Goal: Task Accomplishment & Management: Manage account settings

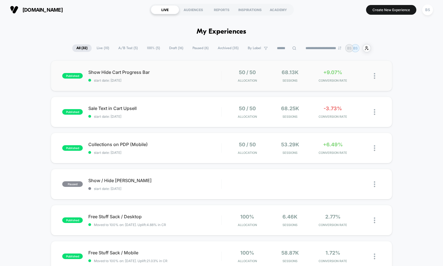
click at [220, 82] on div "published Show Hide Cart Progress Bar start date: [DATE] 50 / 50 Allocation 68.…" at bounding box center [221, 76] width 341 height 31
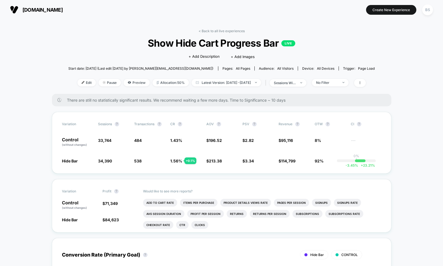
scroll to position [50, 0]
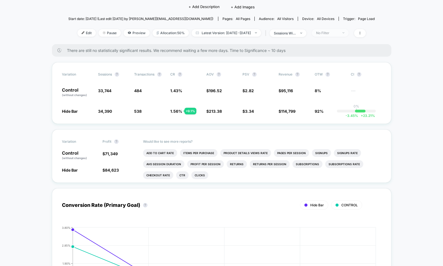
click at [344, 36] on span "No Filter" at bounding box center [330, 32] width 37 height 7
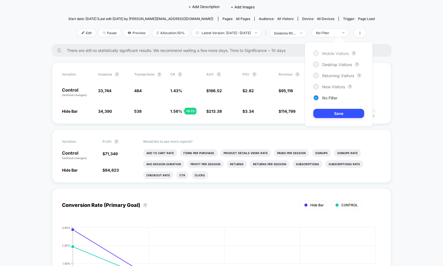
click at [329, 54] on span "Mobile Visitors" at bounding box center [335, 53] width 27 height 5
click at [332, 110] on button "Save" at bounding box center [338, 113] width 51 height 9
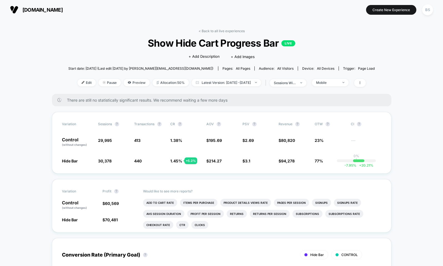
click at [347, 86] on div "Edit Pause Preview Allocation: 50% Latest Version: [DATE] - [DATE] | sessions w…" at bounding box center [221, 83] width 306 height 8
click at [338, 83] on div "Mobile" at bounding box center [327, 82] width 22 height 4
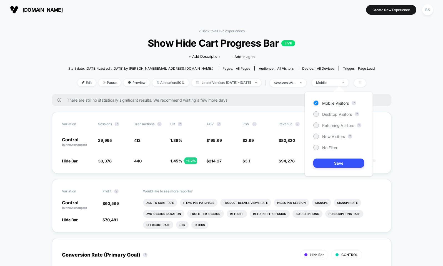
click at [337, 109] on div "Mobile Visitors ? Desktop Visitors ? Returning Visitors ? New Visitors ? No Fil…" at bounding box center [338, 134] width 68 height 85
click at [337, 111] on div "Desktop Visitors" at bounding box center [332, 114] width 39 height 6
click at [335, 162] on button "Save" at bounding box center [338, 162] width 51 height 9
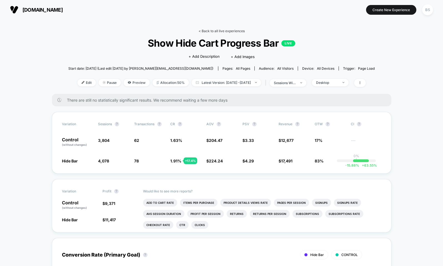
click at [211, 31] on link "< Back to all live experiences" at bounding box center [221, 31] width 46 height 4
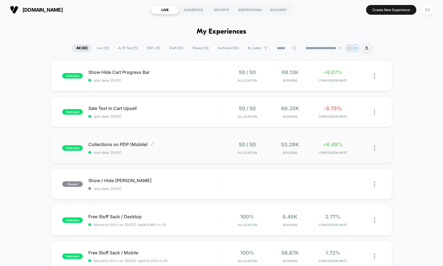
click at [205, 152] on span "start date: [DATE]" at bounding box center [154, 152] width 133 height 4
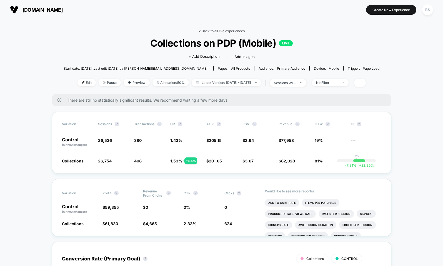
click at [223, 31] on link "< Back to all live experiences" at bounding box center [221, 31] width 46 height 4
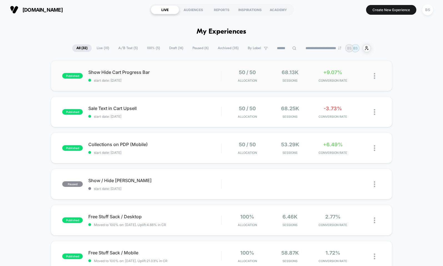
click at [221, 85] on div "published Show Hide Cart Progress Bar start date: [DATE] 50 / 50 Allocation 68.…" at bounding box center [221, 76] width 341 height 31
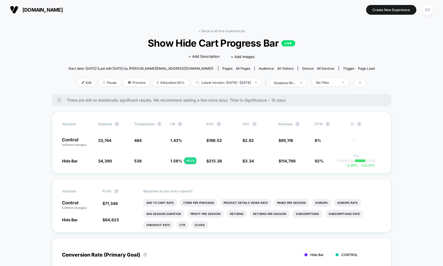
click at [207, 36] on div "< Back to all live experiences Show Hide Cart Progress Bar LIVE Click to edit e…" at bounding box center [221, 61] width 306 height 65
click at [207, 32] on link "< Back to all live experiences" at bounding box center [221, 31] width 46 height 4
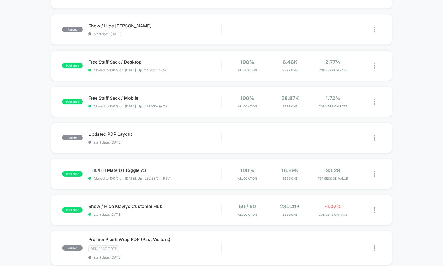
scroll to position [215, 0]
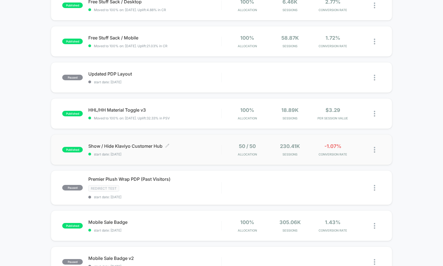
click at [201, 155] on span "start date: [DATE]" at bounding box center [154, 154] width 133 height 4
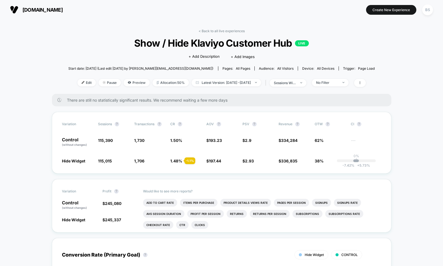
click at [337, 76] on div "< Back to all live experiences Show / Hide Klaviyo Customer Hub LIVE Click to e…" at bounding box center [221, 61] width 306 height 65
click at [337, 82] on div "No Filter" at bounding box center [327, 82] width 22 height 4
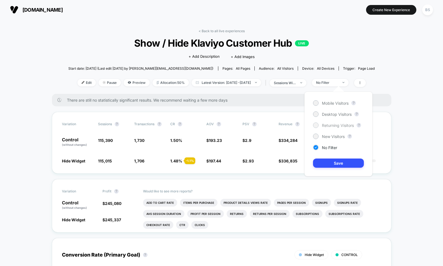
click at [329, 125] on span "Returning Visitors" at bounding box center [338, 125] width 32 height 5
click at [330, 165] on button "Save" at bounding box center [338, 162] width 51 height 9
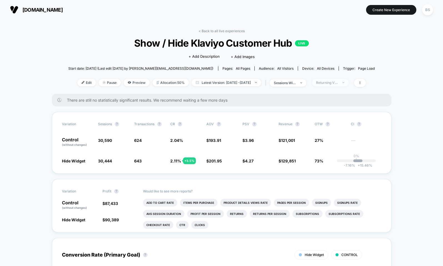
click at [338, 83] on div "Returning Visitors" at bounding box center [327, 82] width 22 height 4
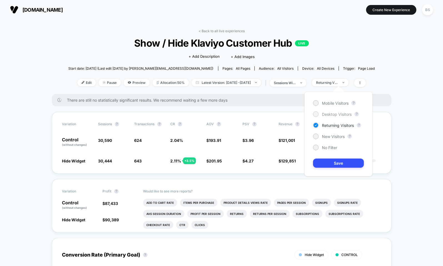
click at [329, 113] on span "Desktop Visitors" at bounding box center [337, 114] width 30 height 5
click at [328, 134] on span "New Visitors" at bounding box center [333, 136] width 23 height 5
click at [328, 162] on button "Save" at bounding box center [338, 162] width 51 height 9
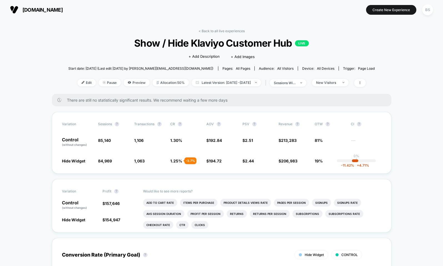
click at [204, 30] on link "< Back to all live experiences" at bounding box center [221, 31] width 46 height 4
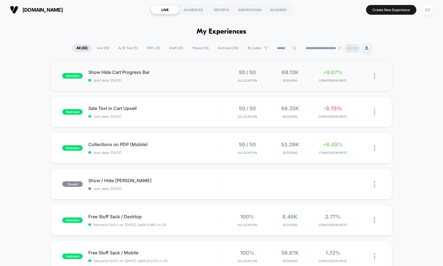
click at [208, 84] on div "published Show Hide Cart Progress Bar start date: [DATE] 50 / 50 Allocation 68.…" at bounding box center [221, 76] width 341 height 31
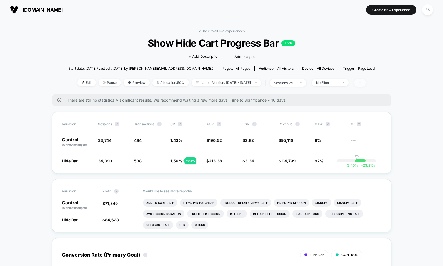
click at [361, 81] on icon at bounding box center [359, 82] width 3 height 3
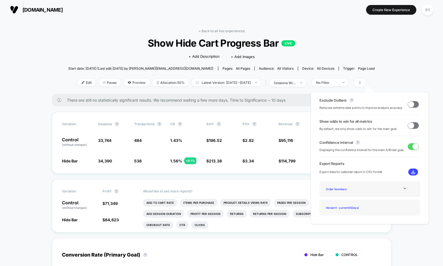
click at [405, 105] on div "Exclude Outliers ? Removes extreme data points to improve analysis accuracy" at bounding box center [369, 104] width 101 height 12
click at [408, 105] on span at bounding box center [411, 104] width 6 height 6
drag, startPoint x: 411, startPoint y: 104, endPoint x: 408, endPoint y: 128, distance: 24.0
click at [408, 128] on div "Exclude Outliers ? Removes extreme data points to improve analysis accuracy Sho…" at bounding box center [370, 158] width 118 height 132
click at [408, 127] on span at bounding box center [411, 125] width 6 height 6
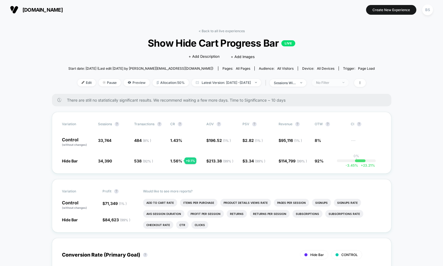
click at [338, 82] on div "No Filter" at bounding box center [327, 82] width 22 height 4
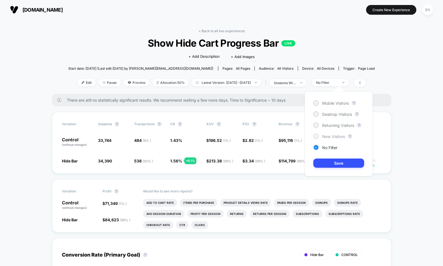
click at [335, 136] on span "New Visitors" at bounding box center [333, 136] width 23 height 5
click at [335, 122] on div "Returning Visitors" at bounding box center [333, 125] width 41 height 6
click at [334, 114] on span "Desktop Visitors" at bounding box center [337, 114] width 30 height 5
click at [339, 165] on button "Save" at bounding box center [338, 162] width 51 height 9
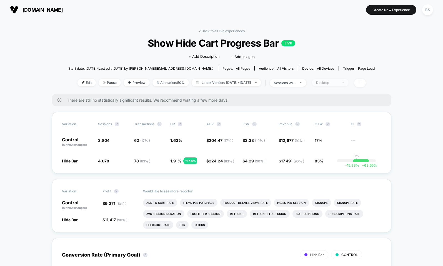
click at [338, 83] on div "Desktop" at bounding box center [327, 82] width 22 height 4
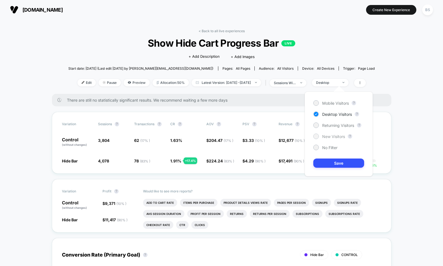
click at [331, 138] on span "New Visitors" at bounding box center [333, 136] width 23 height 5
click at [333, 160] on button "Save" at bounding box center [338, 162] width 51 height 9
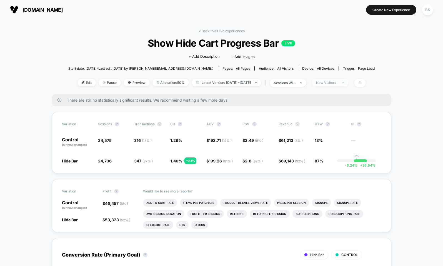
click at [348, 85] on span "New Visitors" at bounding box center [330, 82] width 37 height 7
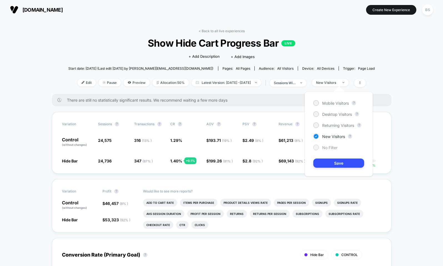
drag, startPoint x: 337, startPoint y: 125, endPoint x: 334, endPoint y: 146, distance: 20.5
click at [334, 146] on div "Mobile Visitors ? Desktop Visitors ? Returning Visitors ? New Visitors ? No Fil…" at bounding box center [338, 134] width 68 height 85
click at [332, 100] on div "Mobile Visitors" at bounding box center [331, 103] width 36 height 6
click at [335, 164] on button "Save" at bounding box center [338, 162] width 51 height 9
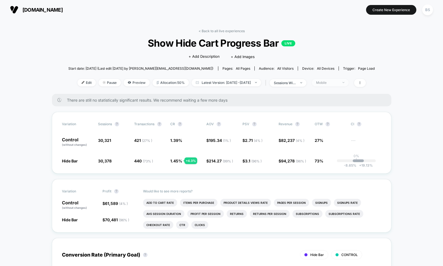
click at [344, 83] on img at bounding box center [343, 82] width 2 height 1
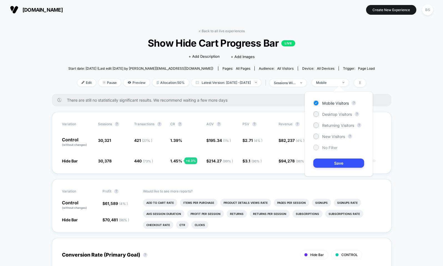
click at [321, 145] on div "No Filter" at bounding box center [325, 148] width 24 height 6
click at [329, 163] on button "Save" at bounding box center [338, 162] width 51 height 9
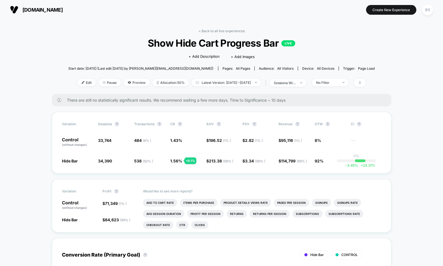
click at [225, 31] on link "< Back to all live experiences" at bounding box center [221, 31] width 46 height 4
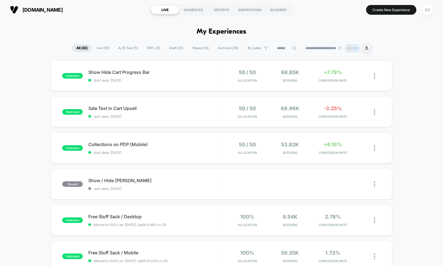
click at [129, 49] on span "A/B Test ( 5 )" at bounding box center [128, 47] width 28 height 7
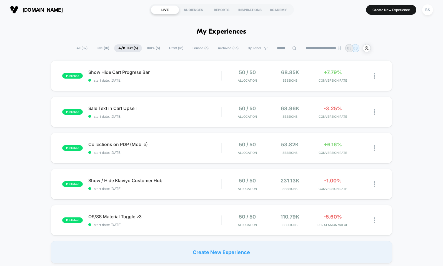
click at [95, 48] on span "Live ( 10 )" at bounding box center [102, 47] width 21 height 7
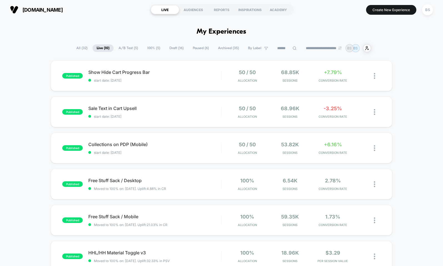
click at [81, 48] on span "All ( 32 )" at bounding box center [81, 47] width 19 height 7
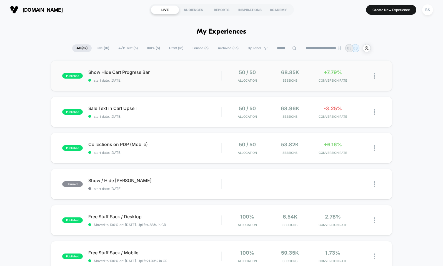
click at [214, 83] on div "published Show Hide Cart Progress Bar start date: [DATE] 50 / 50 Allocation 68.…" at bounding box center [221, 76] width 341 height 31
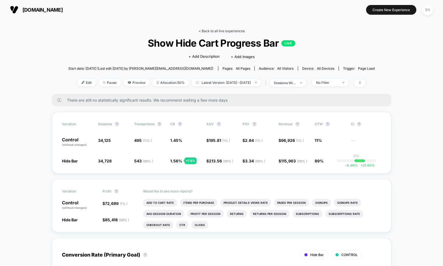
click at [213, 32] on link "< Back to all live experiences" at bounding box center [221, 31] width 46 height 4
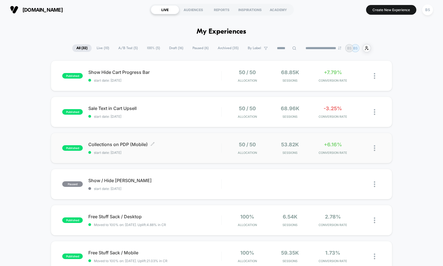
click at [187, 151] on span "start date: [DATE]" at bounding box center [154, 152] width 133 height 4
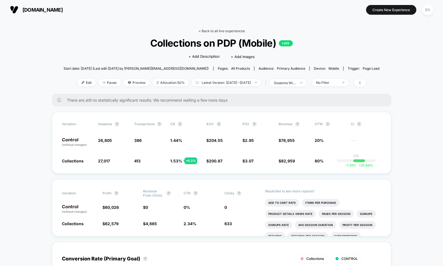
click at [206, 30] on link "< Back to all live experiences" at bounding box center [221, 31] width 46 height 4
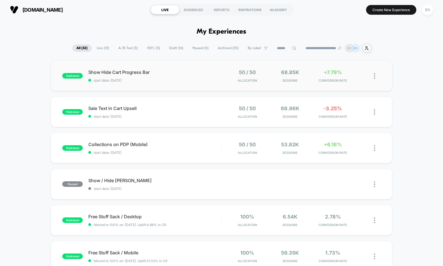
scroll to position [3, 0]
